Goal: Navigation & Orientation: Find specific page/section

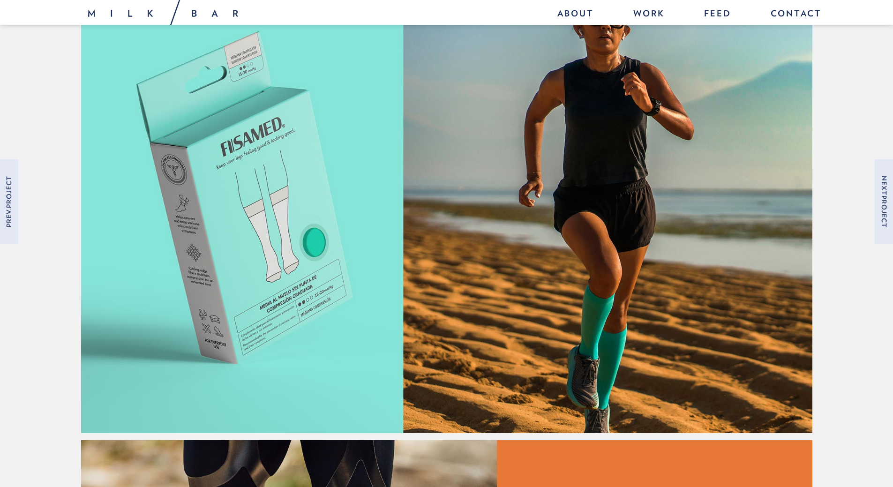
scroll to position [1931, 0]
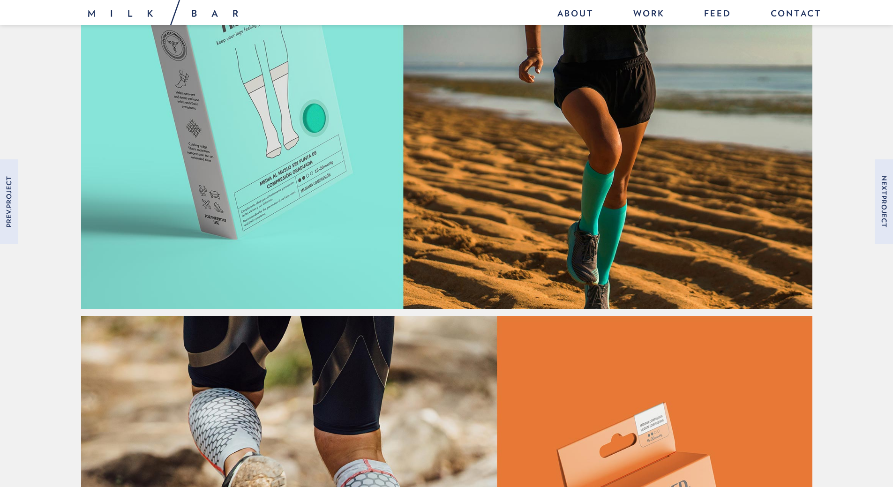
click at [368, 189] on img at bounding box center [446, 76] width 731 height 467
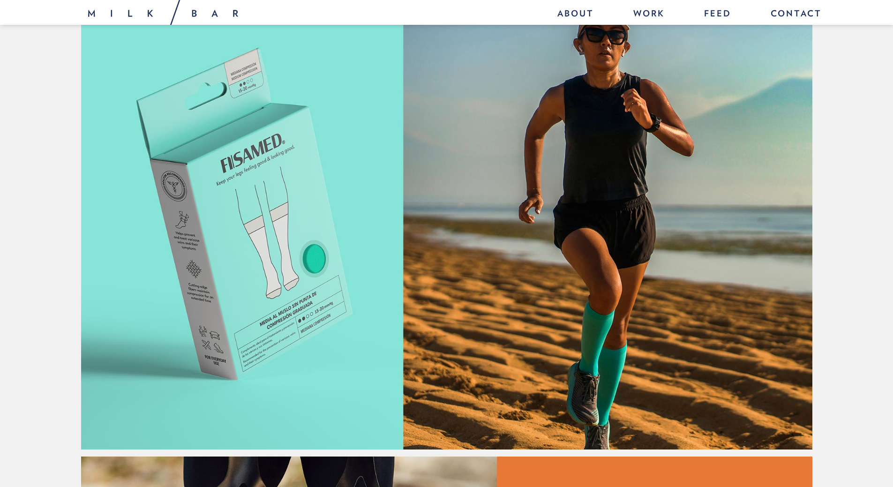
click at [570, 215] on img at bounding box center [446, 217] width 731 height 467
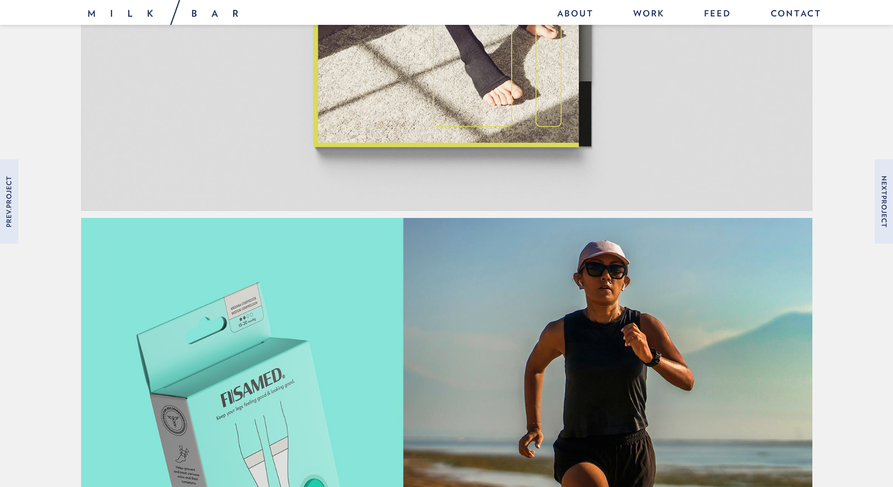
click at [399, 238] on img at bounding box center [446, 451] width 731 height 467
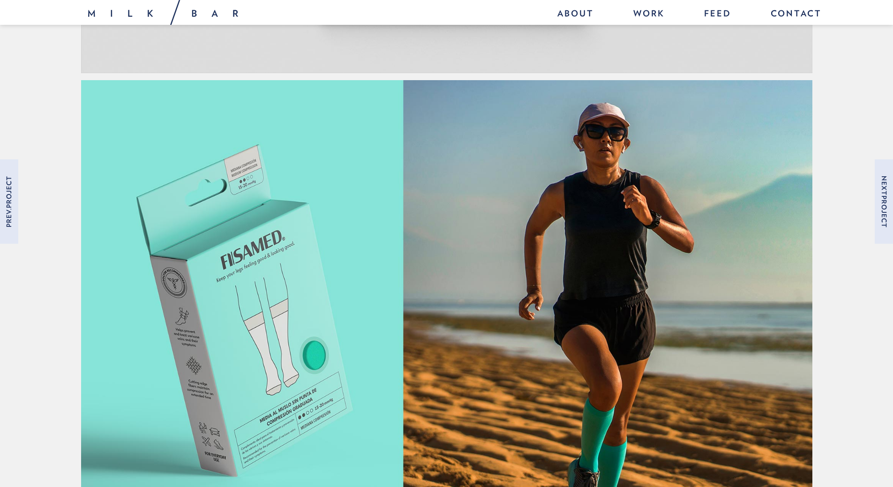
scroll to position [1743, 0]
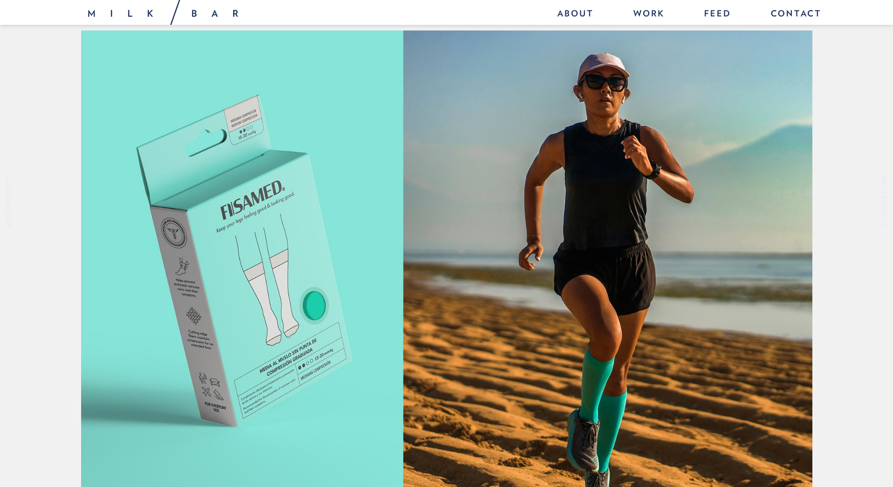
click at [278, 282] on img at bounding box center [446, 263] width 731 height 467
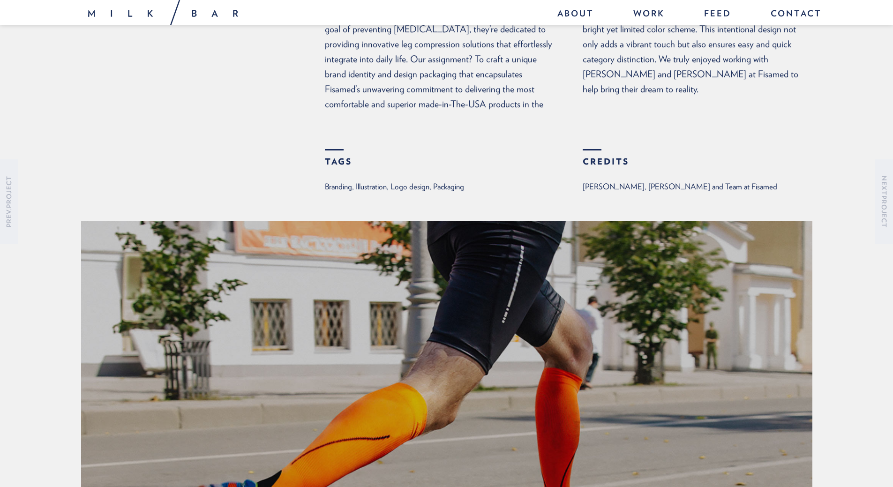
scroll to position [0, 0]
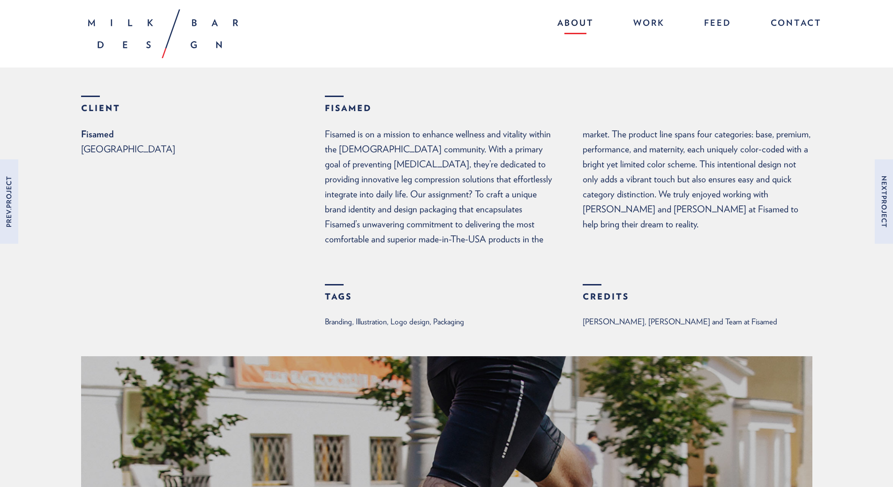
click at [567, 25] on link "About" at bounding box center [575, 24] width 55 height 20
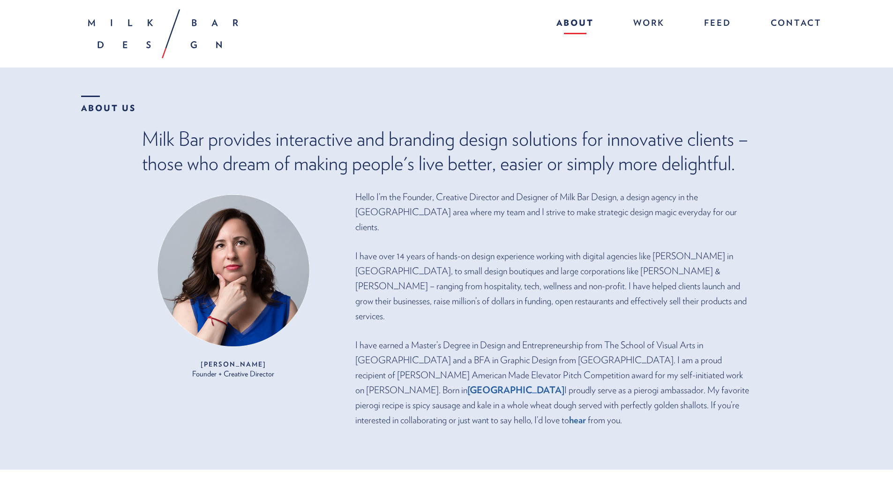
click at [652, 11] on ul "About Work Feed Contact" at bounding box center [675, 21] width 294 height 25
click at [650, 25] on link "Work" at bounding box center [649, 24] width 50 height 20
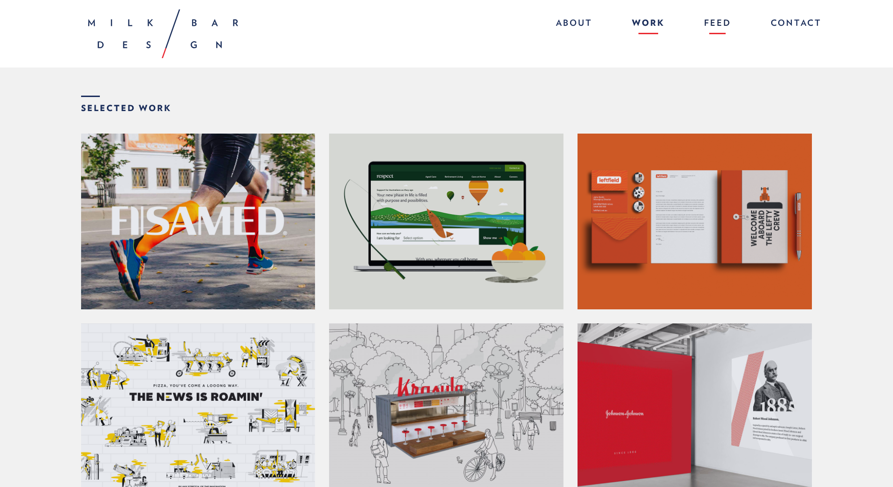
click at [715, 20] on link "Feed" at bounding box center [718, 24] width 46 height 20
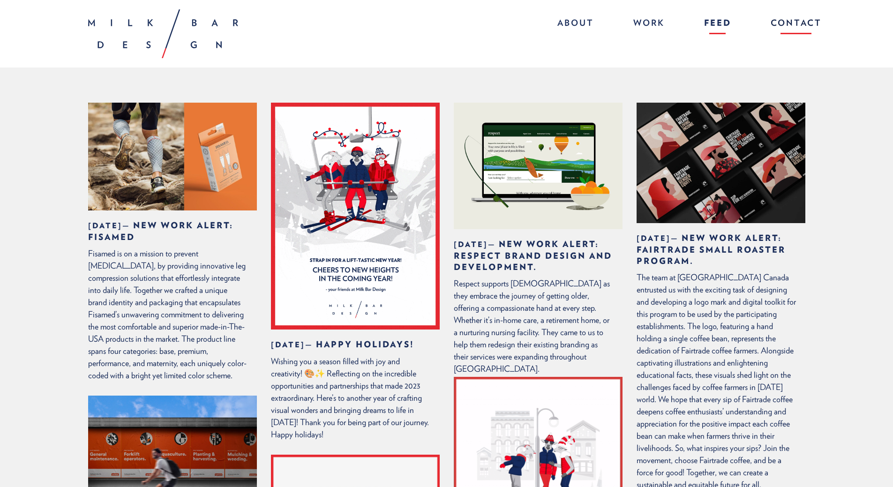
click at [802, 22] on link "Contact" at bounding box center [791, 24] width 60 height 20
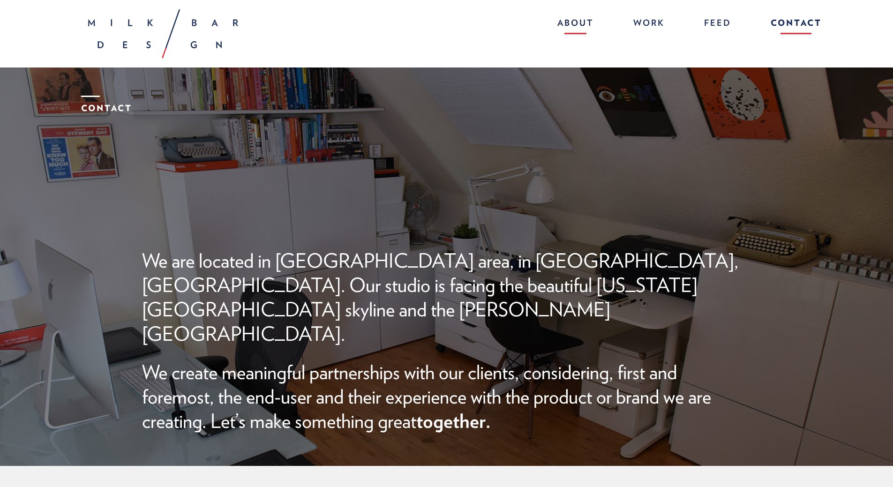
click at [560, 17] on link "About" at bounding box center [575, 24] width 55 height 20
click at [580, 16] on link "About" at bounding box center [575, 24] width 55 height 20
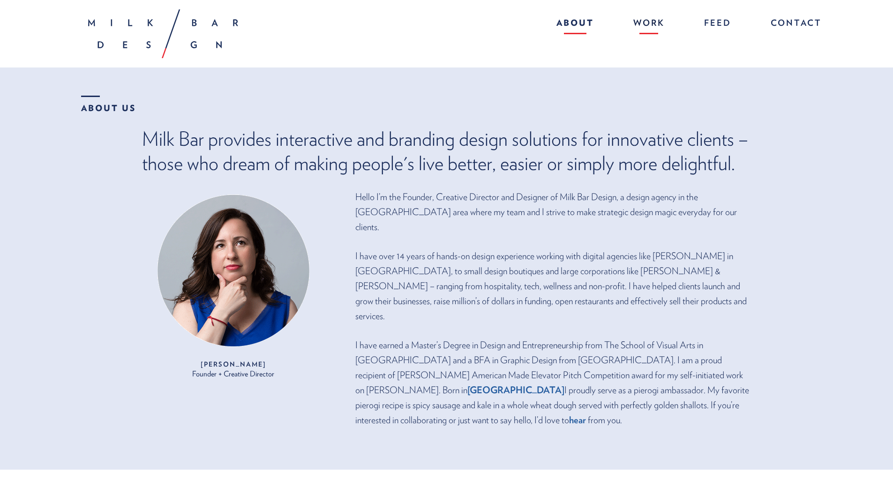
click at [642, 23] on link "Work" at bounding box center [649, 24] width 50 height 20
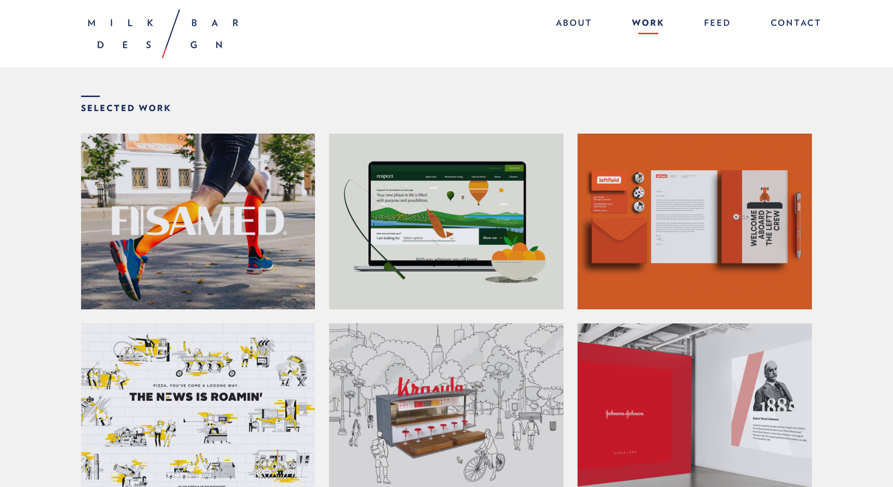
click at [119, 40] on img at bounding box center [163, 33] width 150 height 49
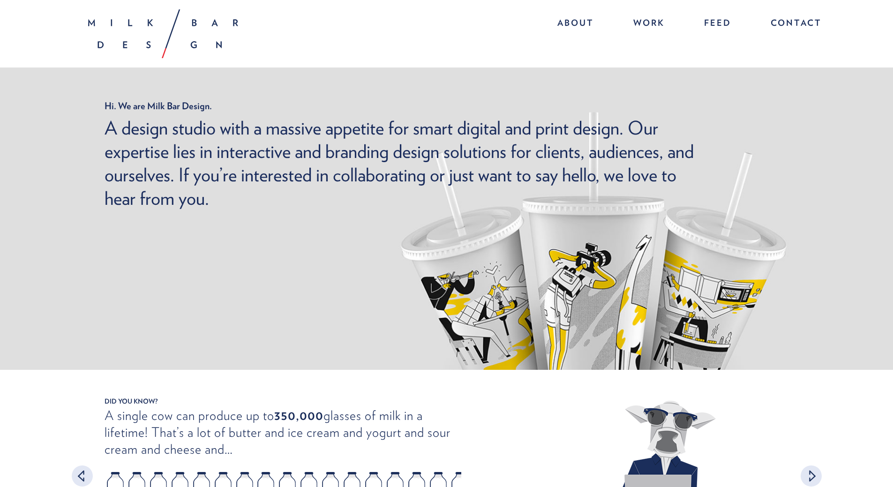
click at [203, 25] on img at bounding box center [163, 33] width 150 height 49
click at [715, 23] on link "Feed" at bounding box center [718, 24] width 46 height 20
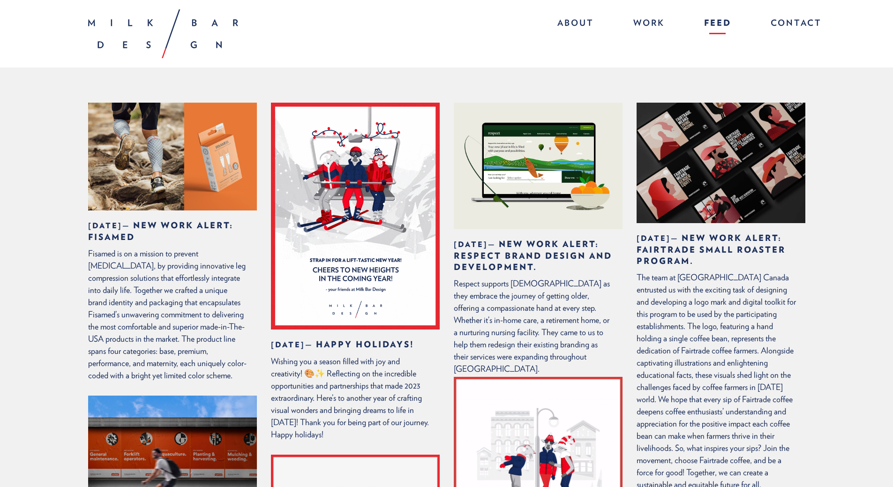
click at [223, 173] on img at bounding box center [172, 157] width 169 height 108
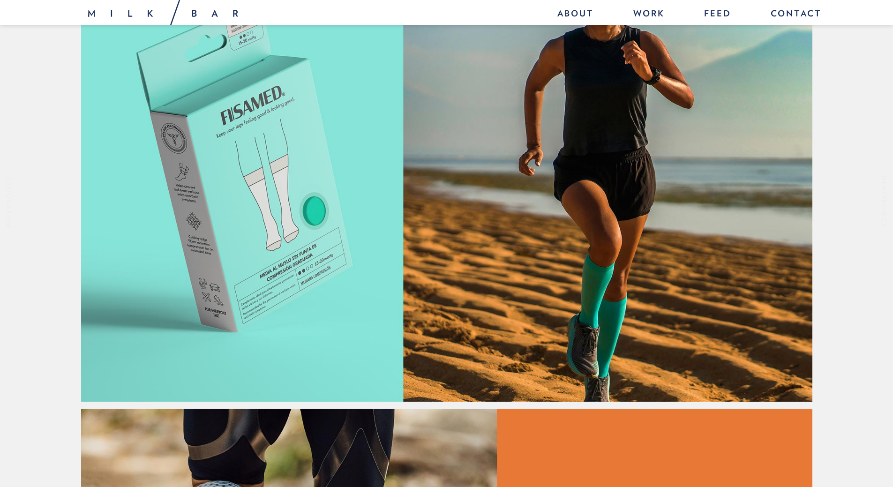
scroll to position [1838, 0]
click at [248, 150] on img at bounding box center [446, 168] width 731 height 467
